Goal: Information Seeking & Learning: Learn about a topic

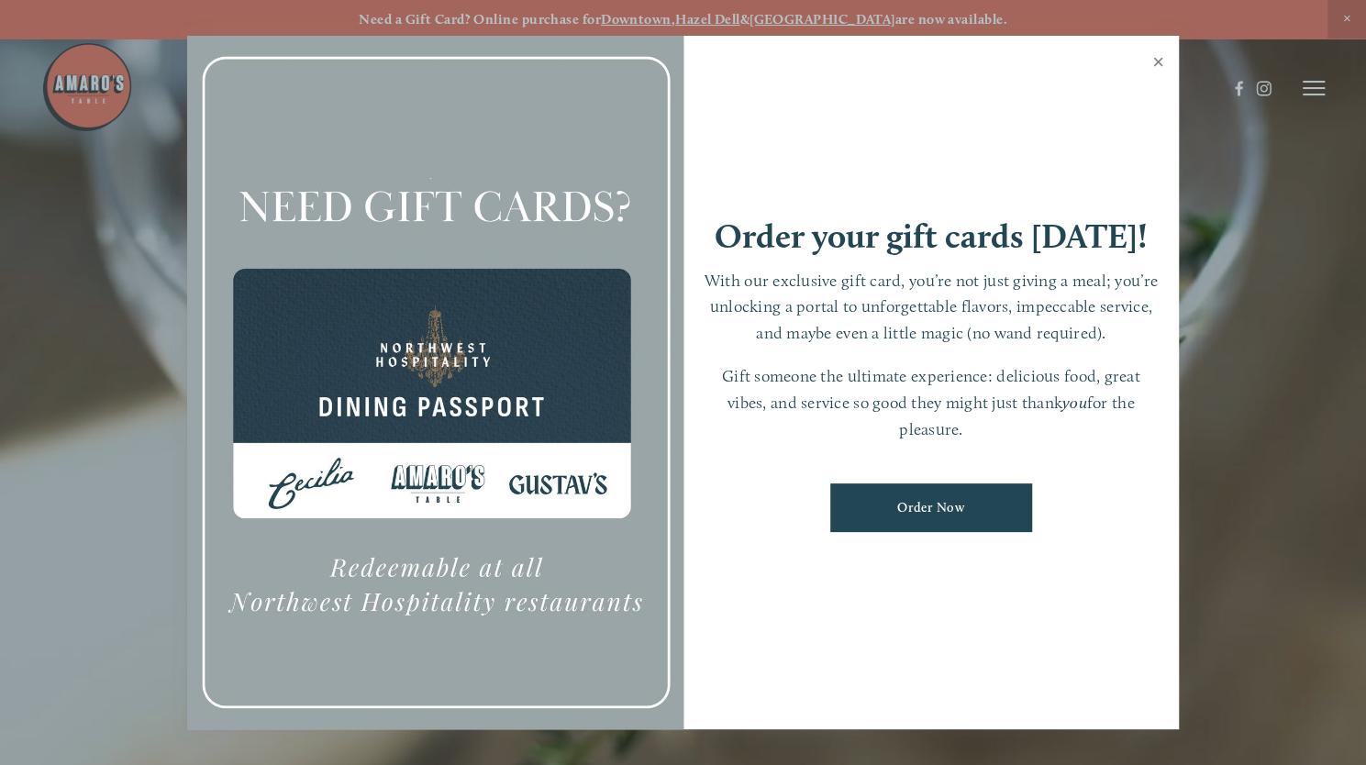
click at [1155, 64] on link "Close" at bounding box center [1159, 64] width 36 height 51
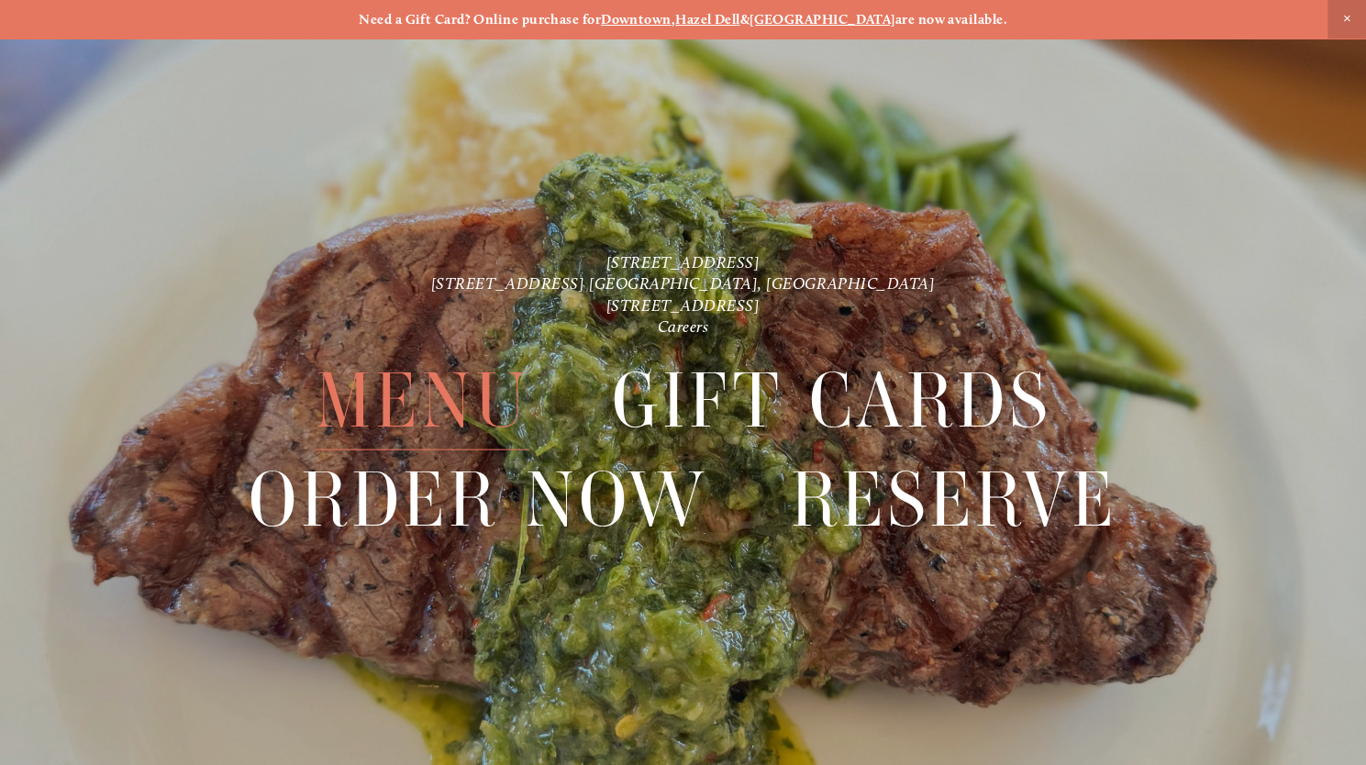
scroll to position [39, 0]
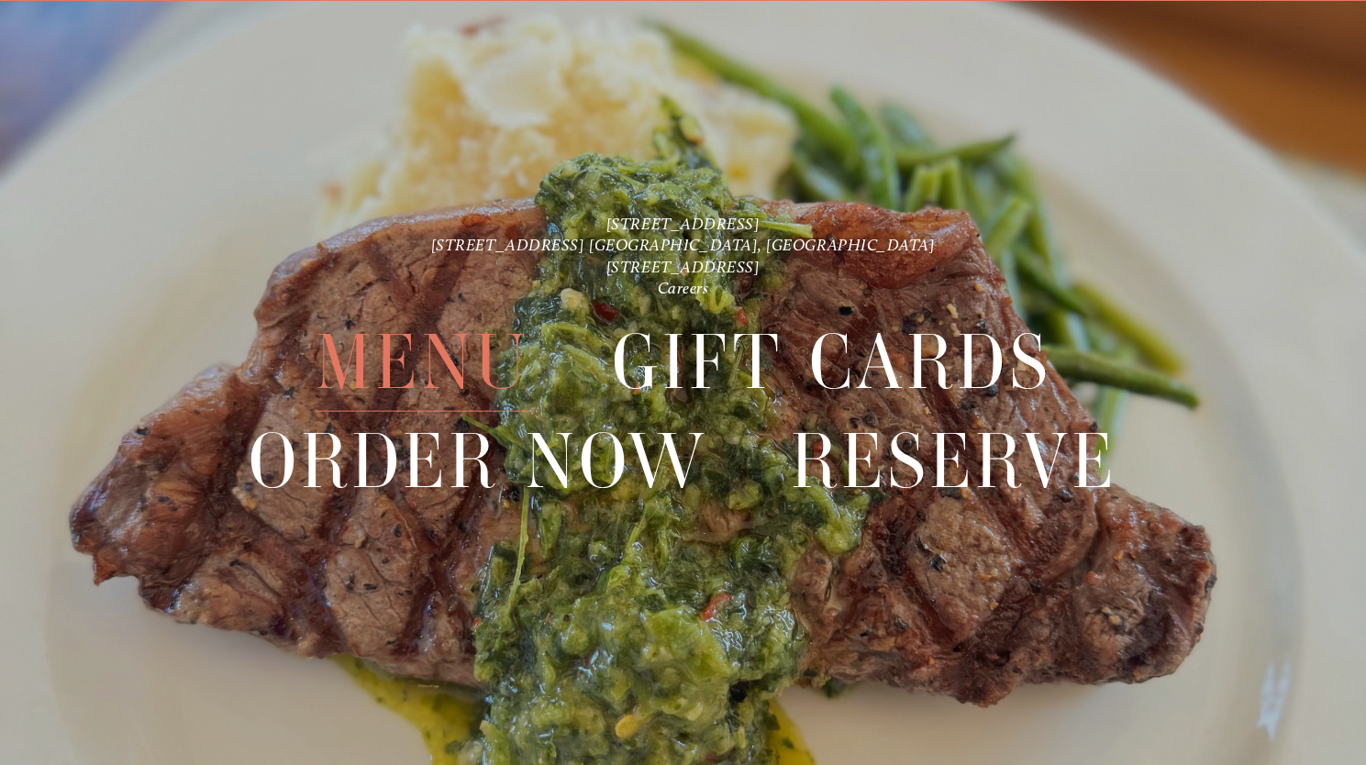
click at [410, 380] on span "Menu" at bounding box center [423, 361] width 215 height 99
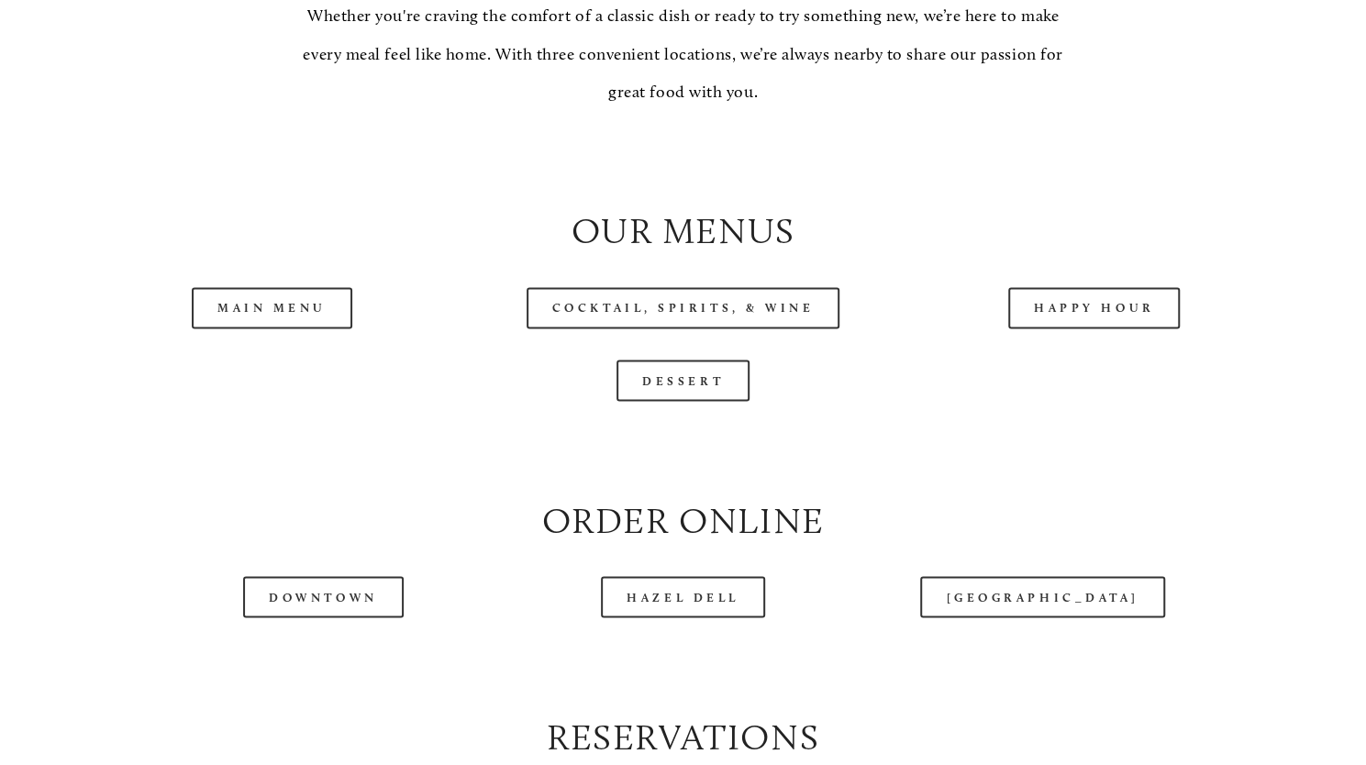
scroll to position [1741, 0]
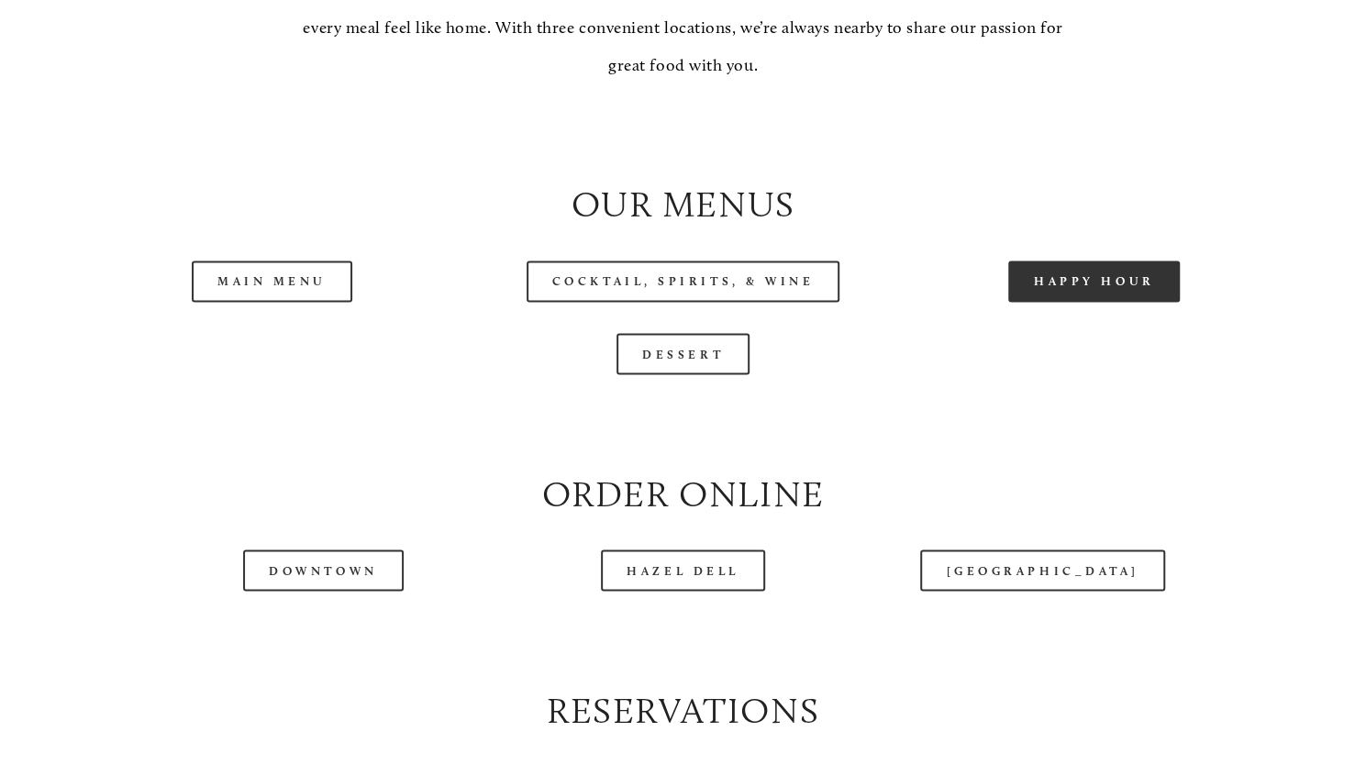
click at [1107, 302] on link "Happy Hour" at bounding box center [1095, 281] width 173 height 41
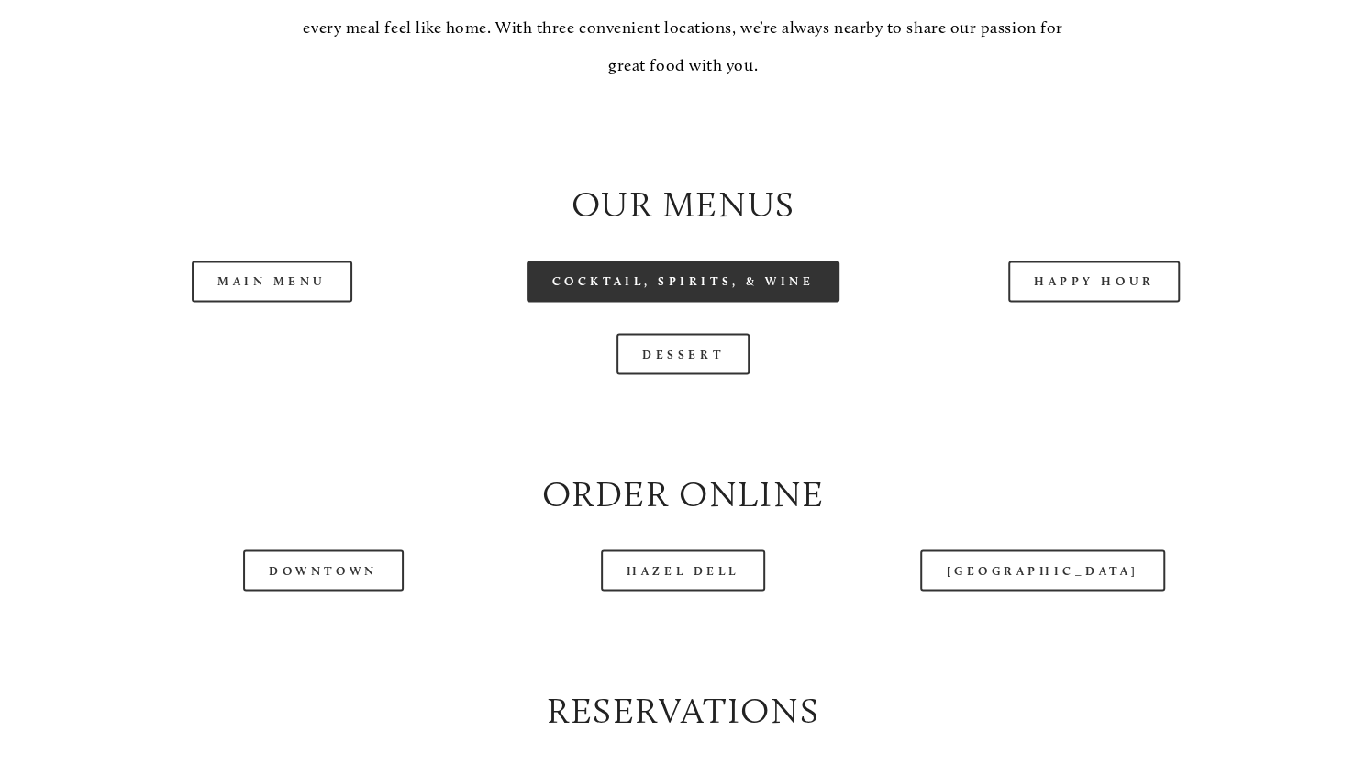
click at [622, 302] on link "Cocktail, Spirits, & Wine" at bounding box center [684, 281] width 314 height 41
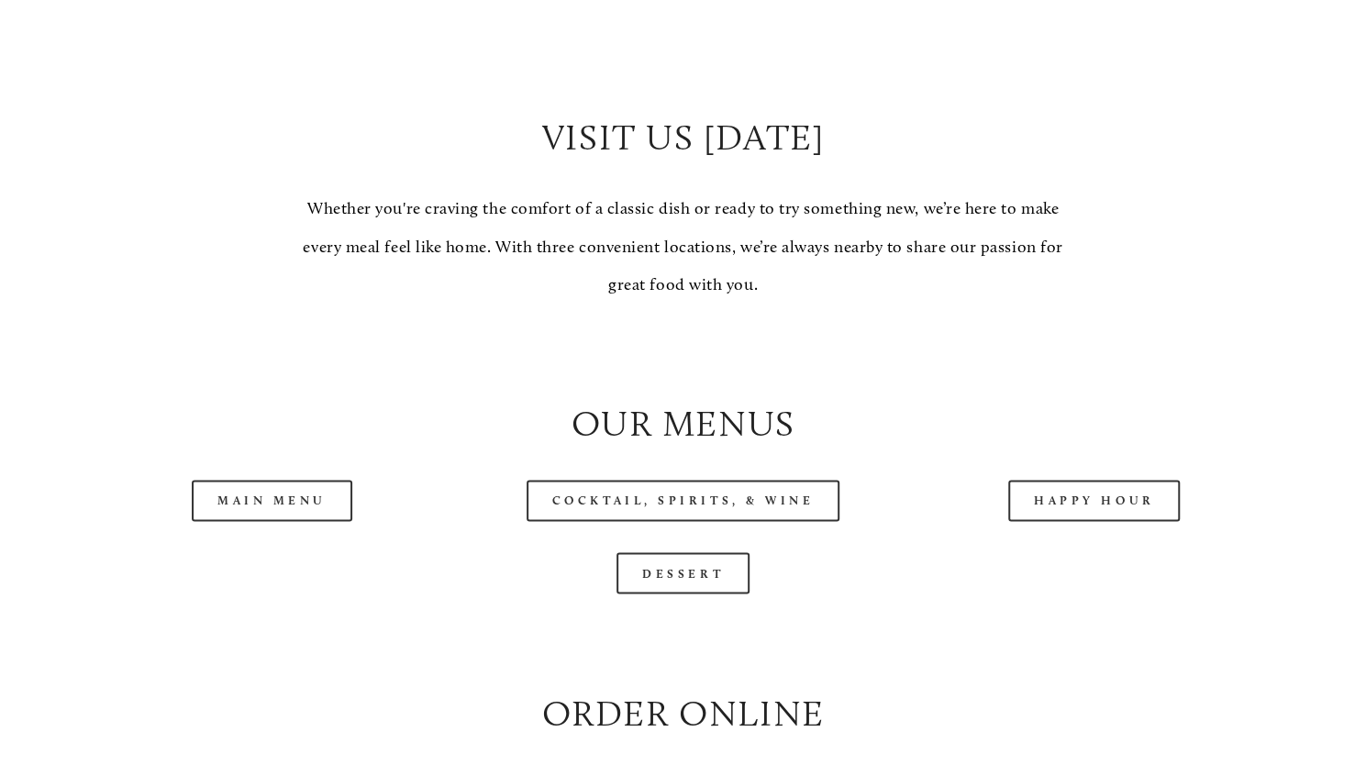
scroll to position [1695, 0]
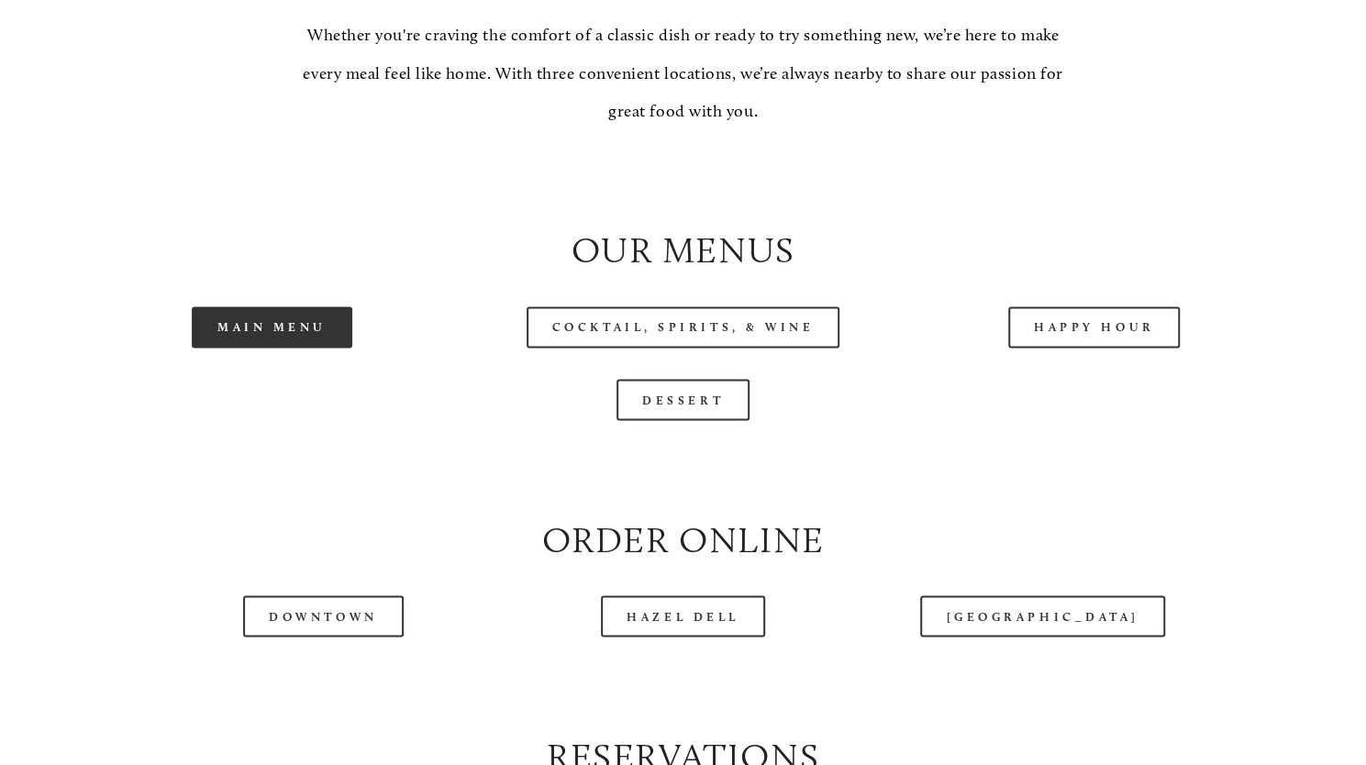
click at [240, 348] on link "Main Menu" at bounding box center [272, 327] width 161 height 41
click at [390, 209] on div at bounding box center [682, 178] width 1233 height 62
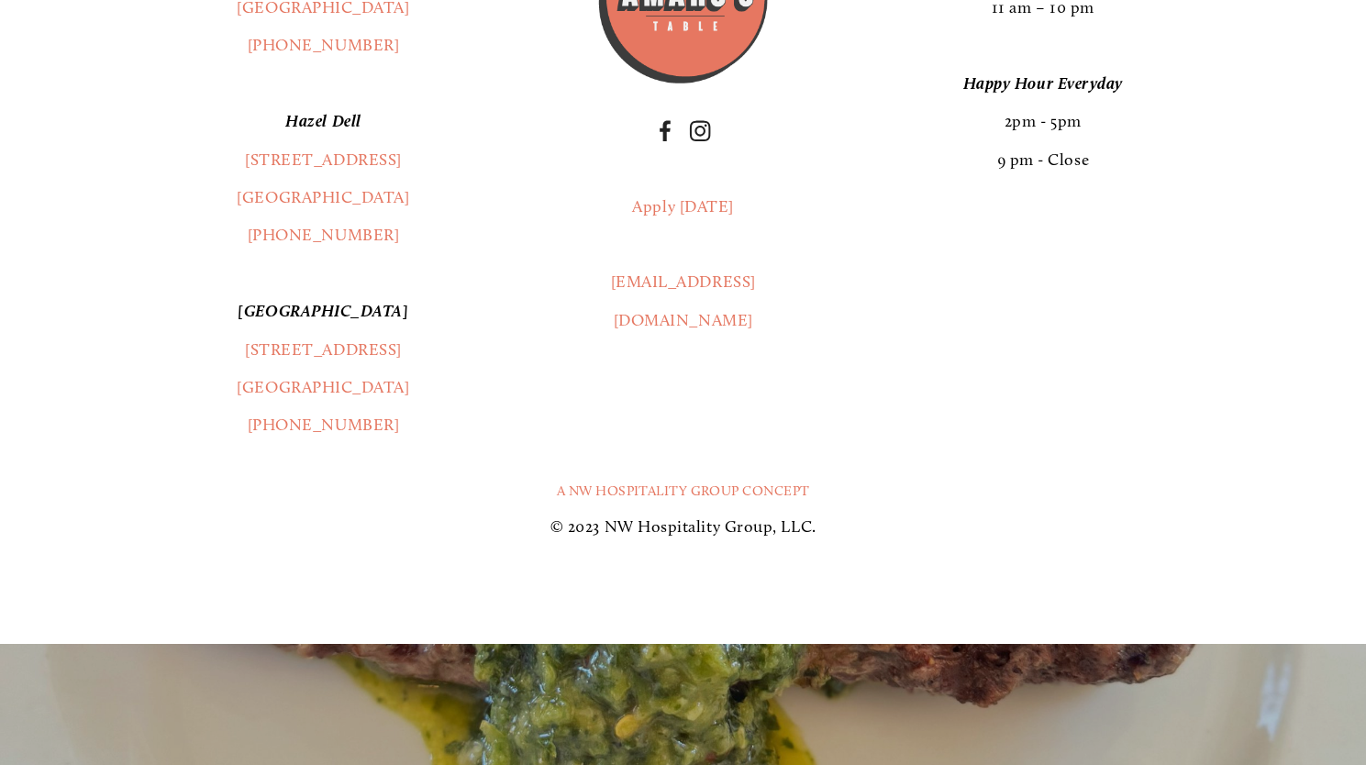
scroll to position [3495, 0]
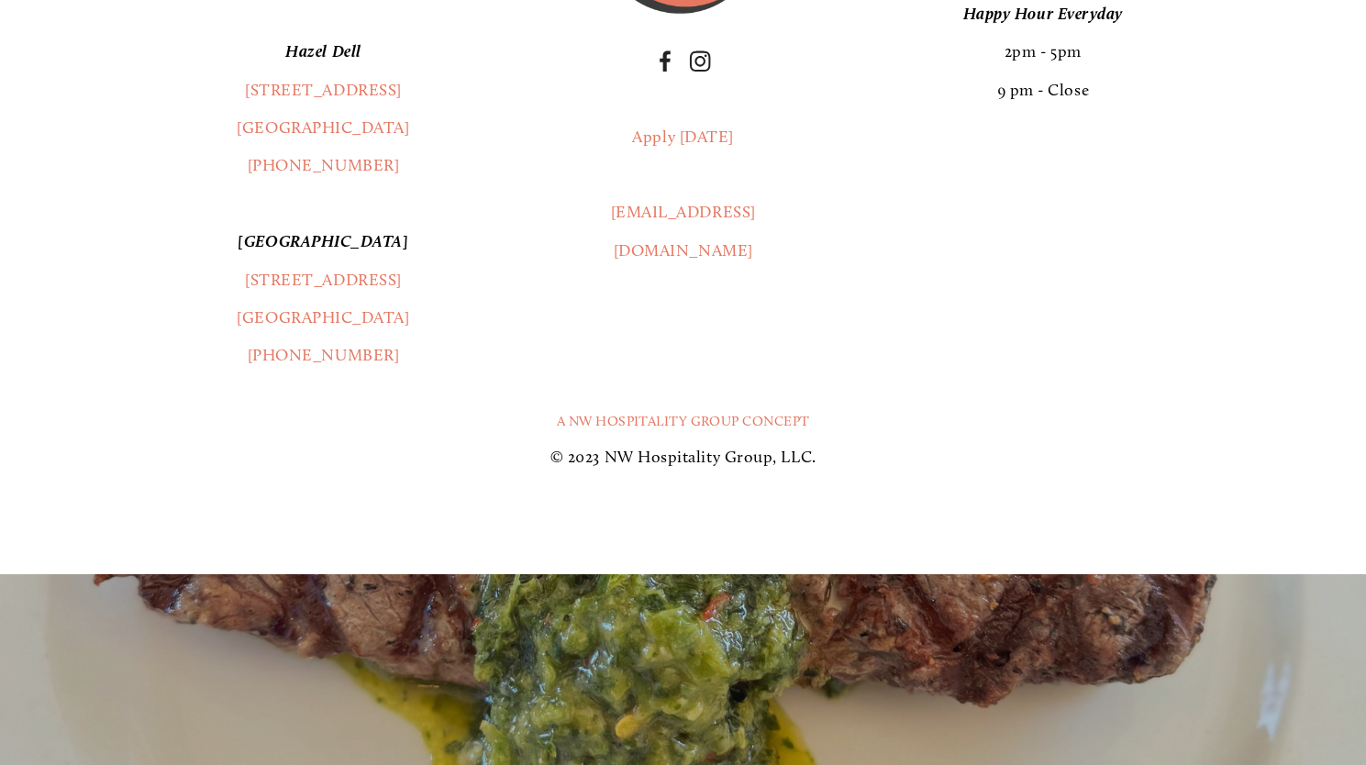
click at [492, 185] on p "[PERSON_NAME] Dell [STREET_ADDRESS] [GEOGRAPHIC_DATA], WA [PHONE_NUMBER]" at bounding box center [323, 109] width 483 height 152
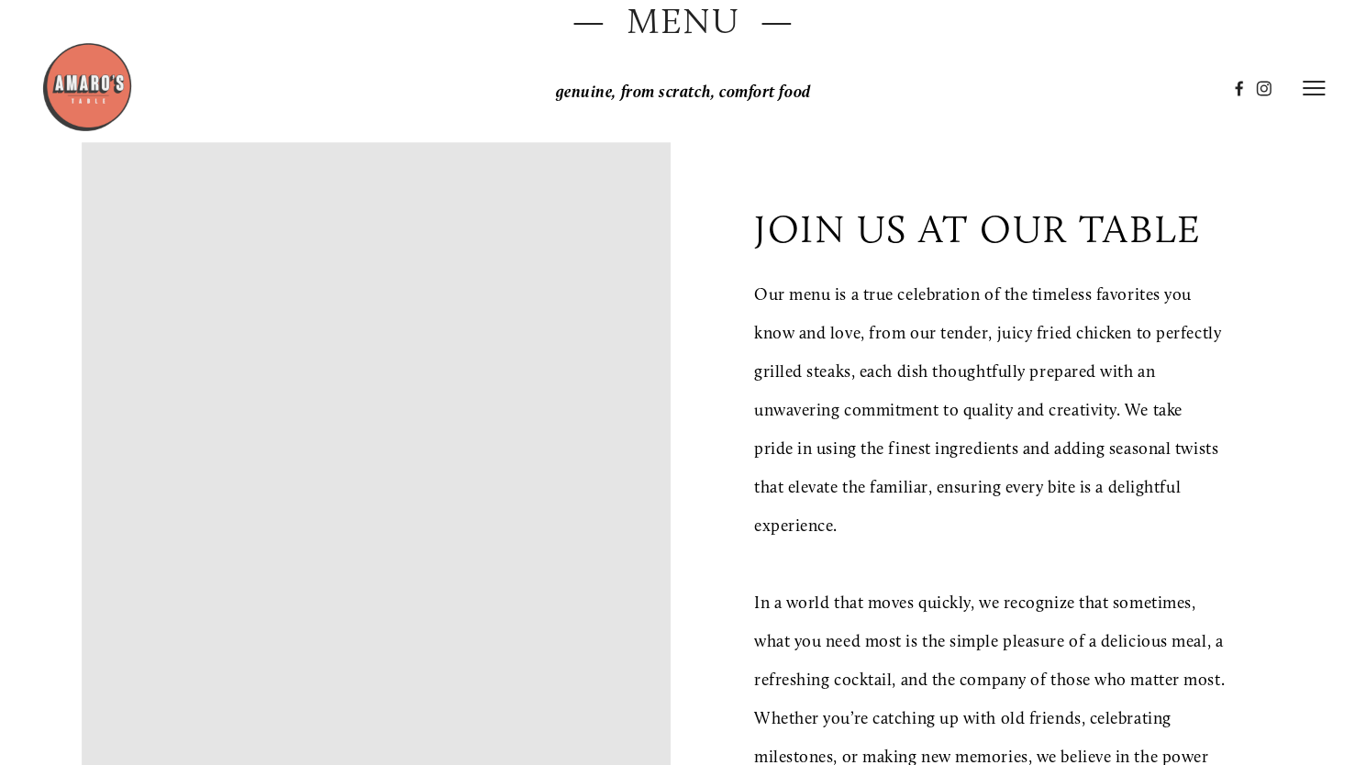
scroll to position [0, 0]
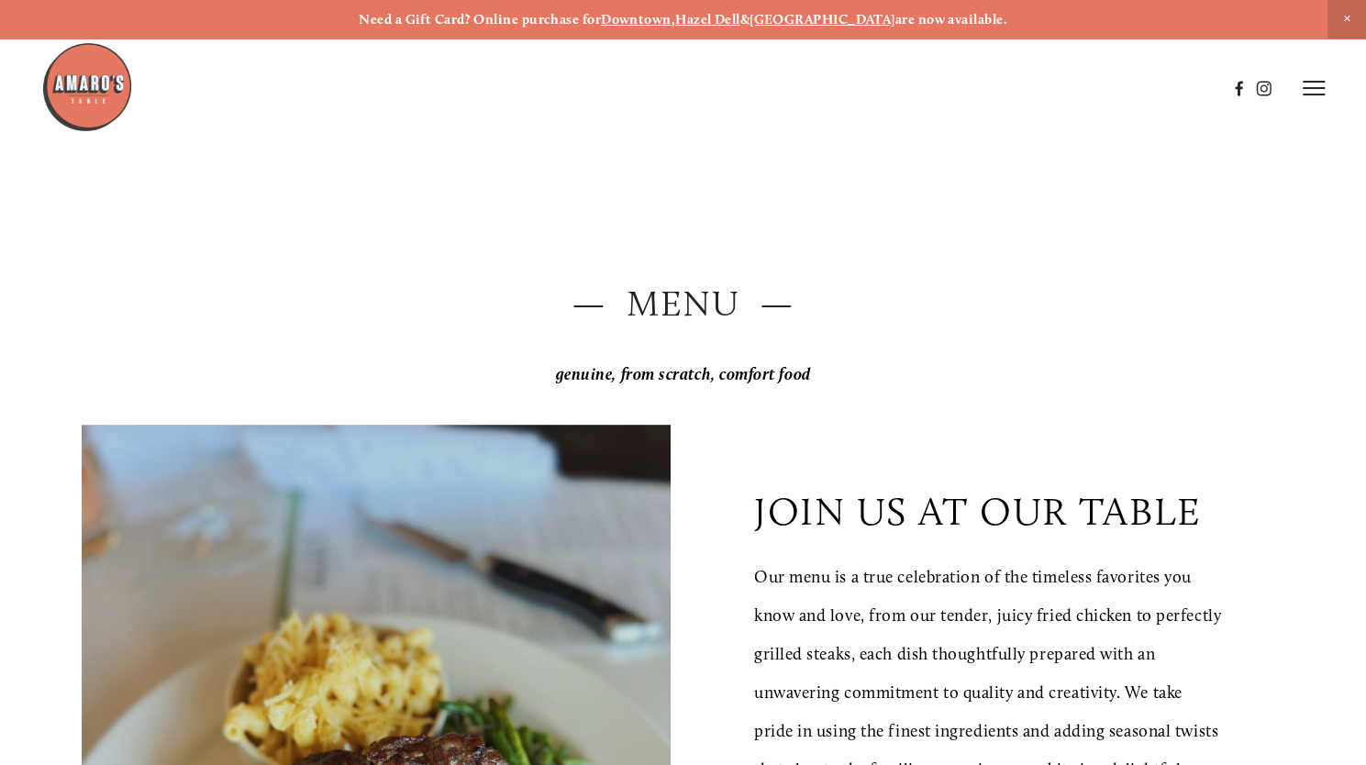
click at [789, 375] on em "genuine, from scratch, comfort food" at bounding box center [683, 374] width 255 height 20
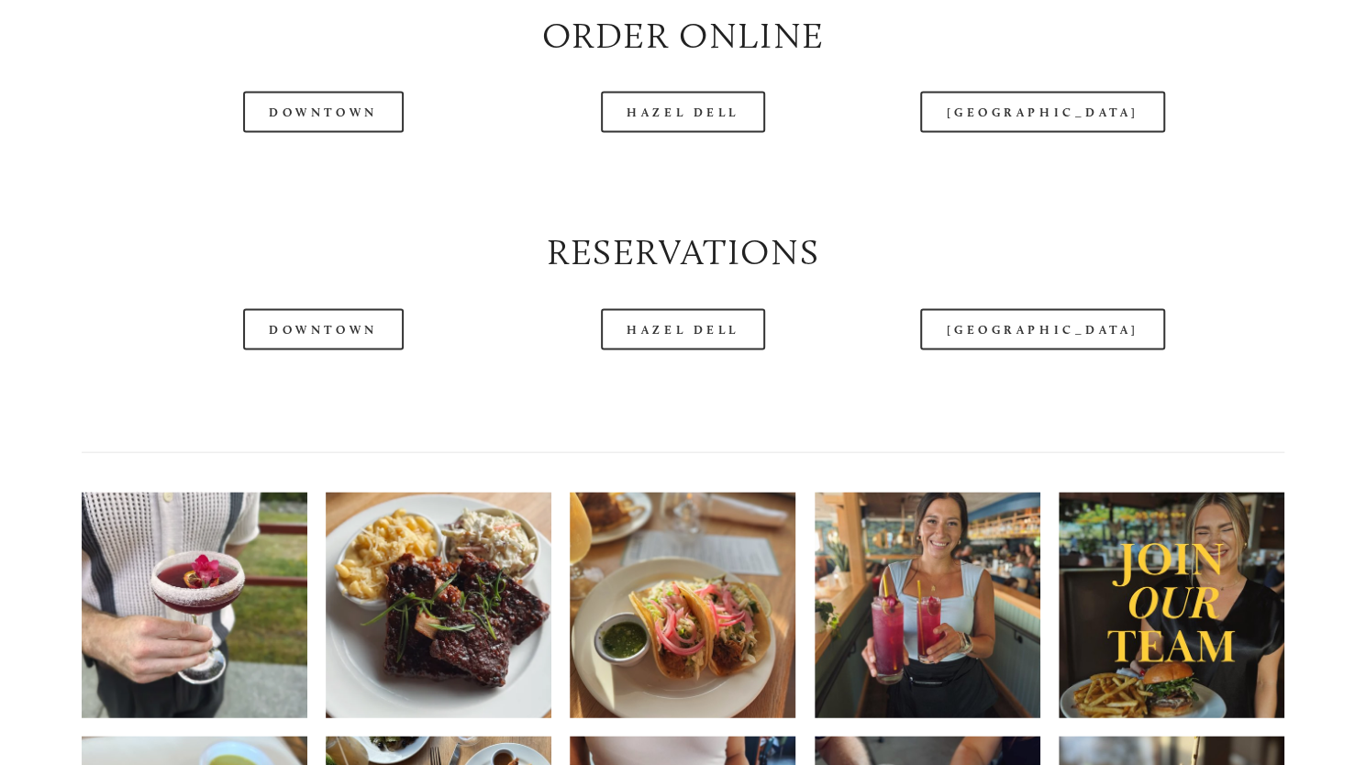
scroll to position [2236, 0]
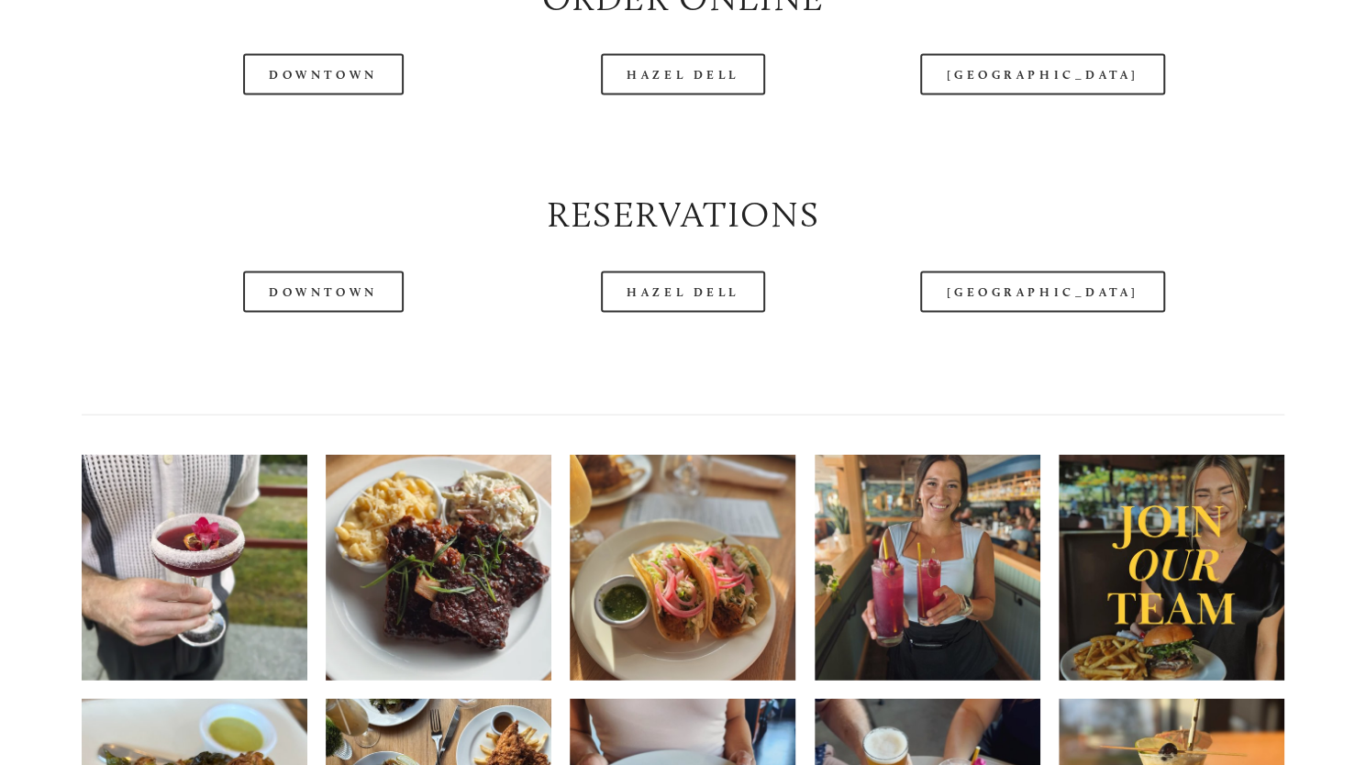
click at [363, 115] on header "Menu Order Now Visit Gallery 0" at bounding box center [683, 42] width 1285 height 176
click at [366, 124] on header "Menu Order Now Visit Gallery 0" at bounding box center [683, 42] width 1285 height 176
click at [317, 504] on div "View fullsize View fullsize View fullsize" at bounding box center [682, 699] width 1233 height 519
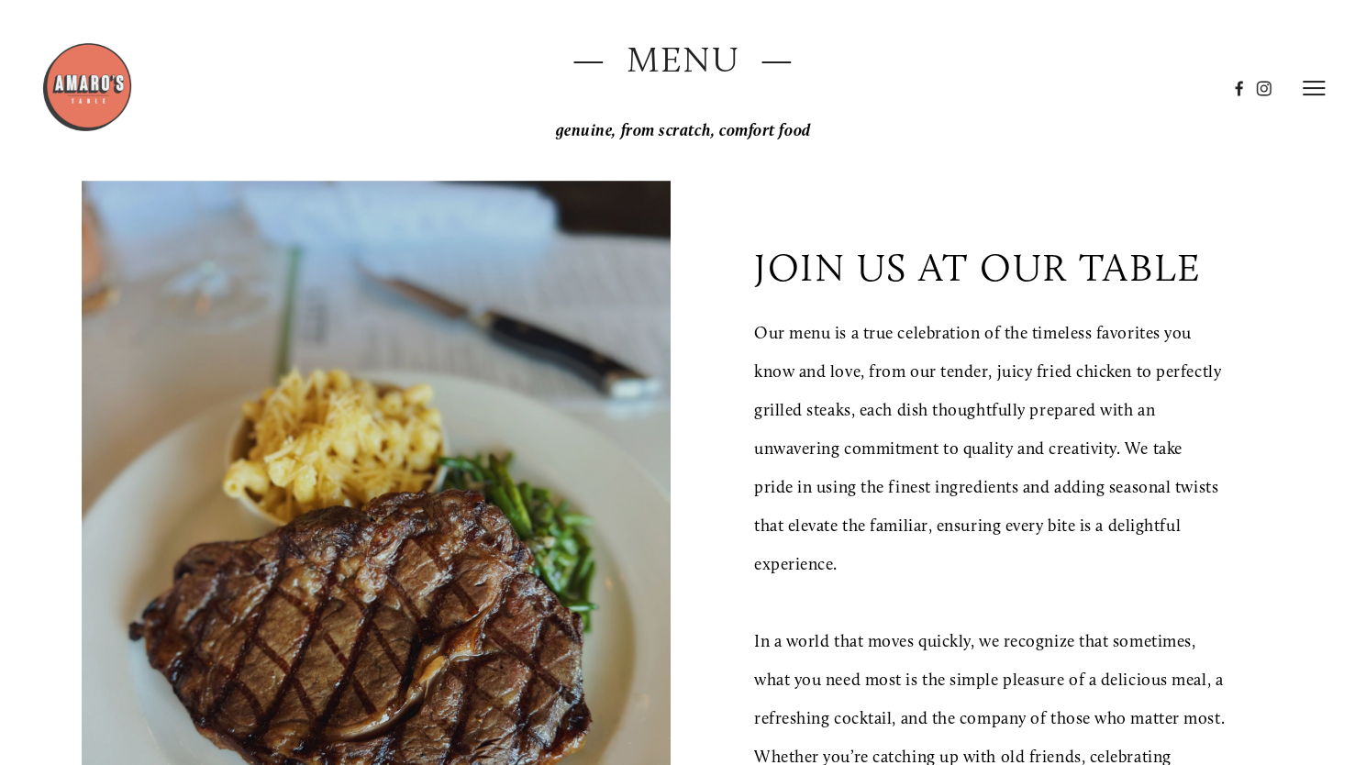
scroll to position [0, 0]
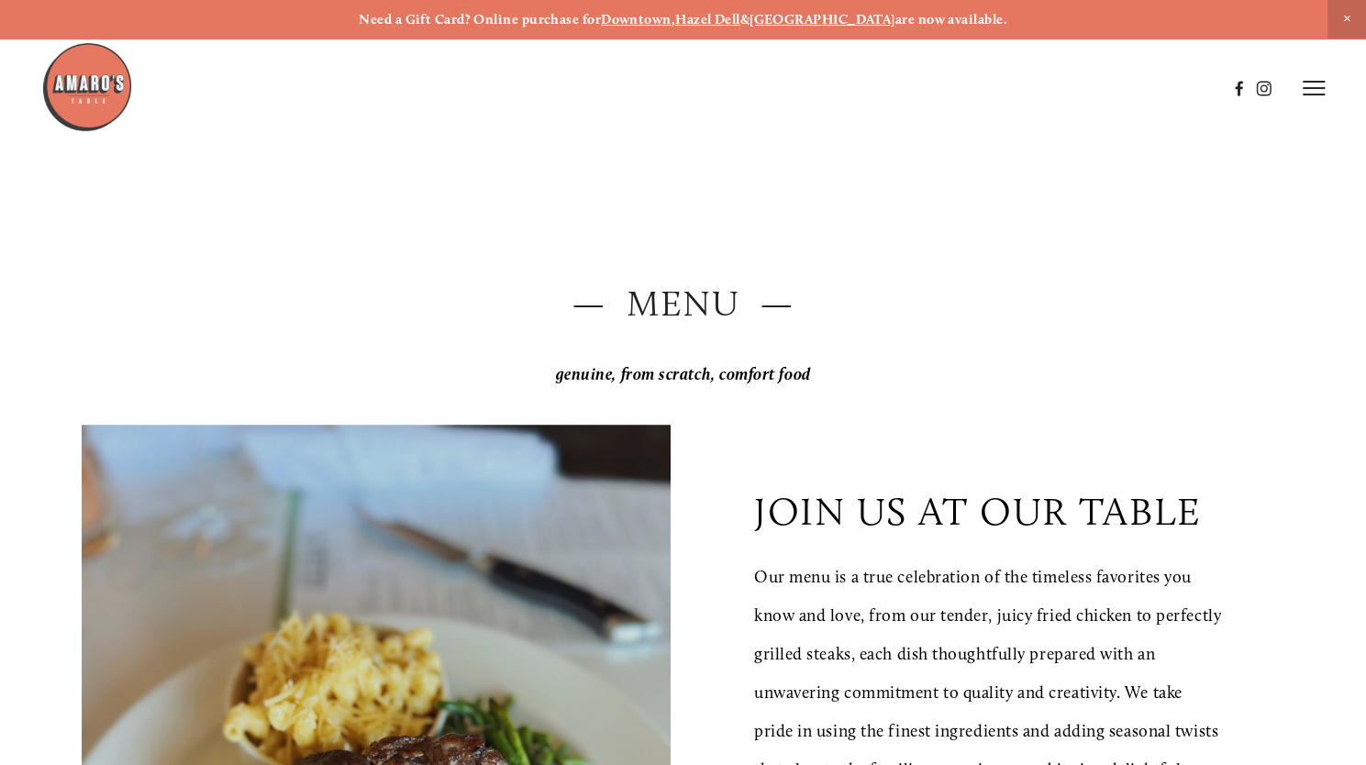
click at [1324, 85] on icon at bounding box center [1314, 88] width 22 height 17
click at [980, 89] on span "Menu" at bounding box center [986, 88] width 34 height 16
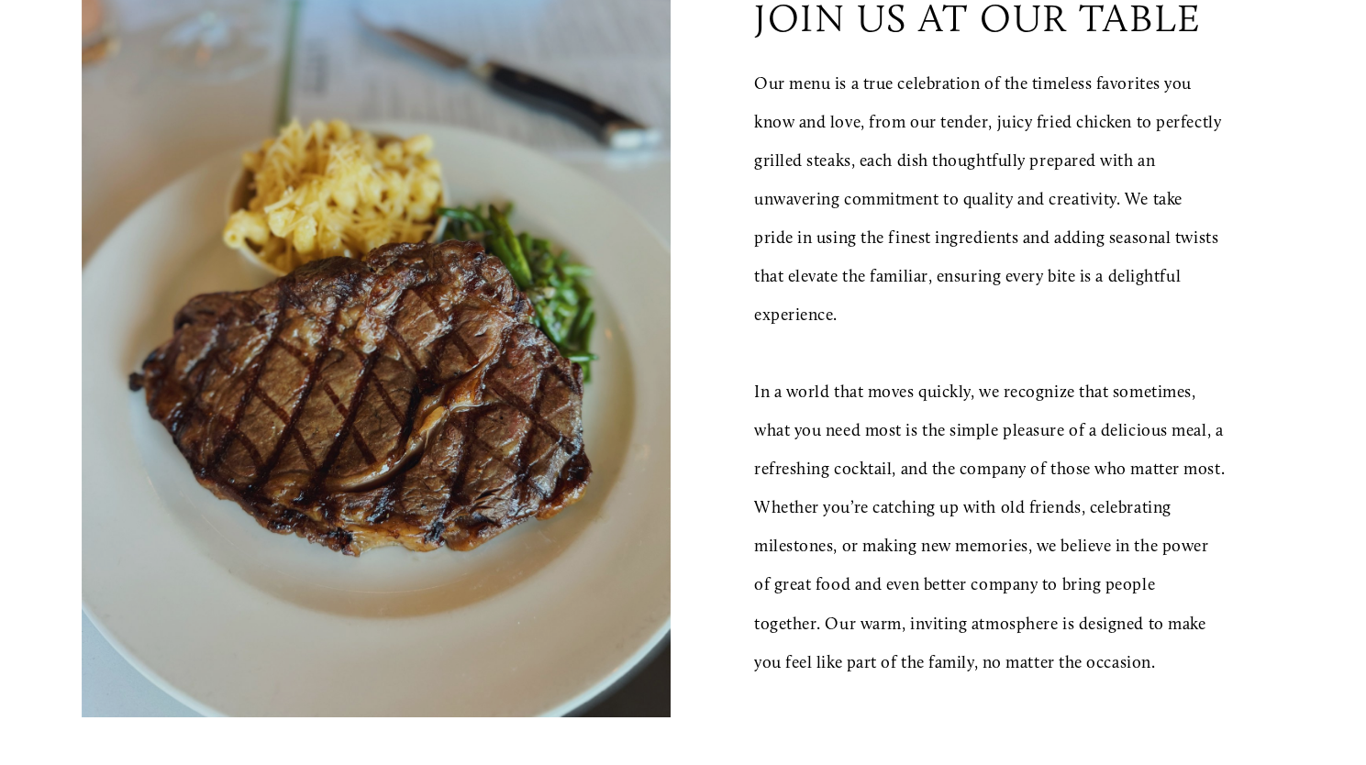
scroll to position [515, 0]
